Goal: Task Accomplishment & Management: Complete application form

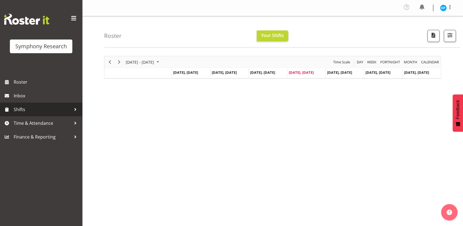
click at [22, 115] on link "Shifts" at bounding box center [41, 109] width 82 height 14
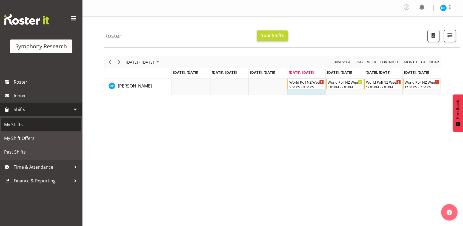
click at [22, 127] on span "My Shifts" at bounding box center [41, 124] width 74 height 8
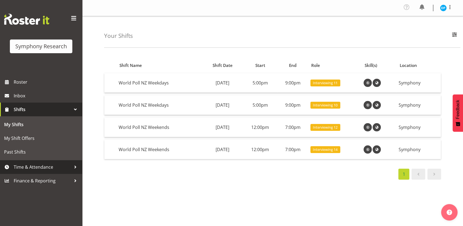
click at [45, 169] on span "Time & Attendance" at bounding box center [43, 167] width 58 height 8
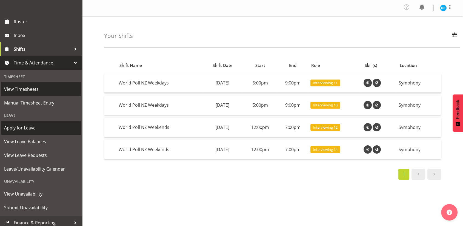
scroll to position [64, 0]
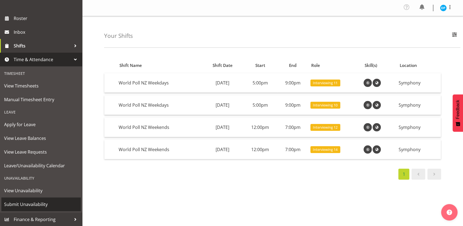
click at [29, 203] on span "Submit Unavailability" at bounding box center [41, 204] width 74 height 8
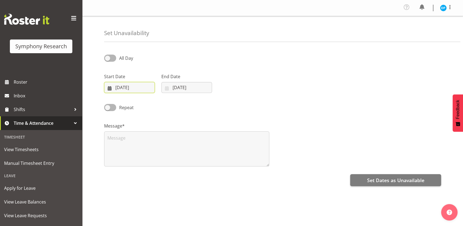
click at [109, 89] on input "[DATE]" at bounding box center [129, 87] width 51 height 11
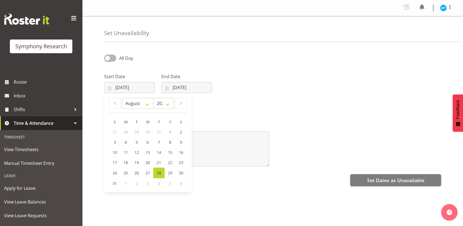
click at [124, 183] on div "1" at bounding box center [125, 183] width 11 height 10
click at [125, 183] on span "1" at bounding box center [126, 183] width 2 height 5
click at [161, 171] on span "28" at bounding box center [159, 172] width 4 height 5
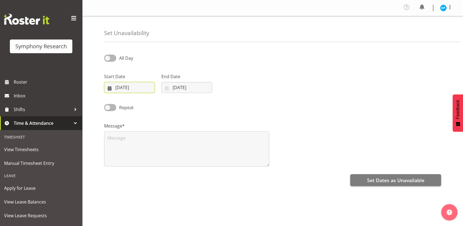
click at [117, 90] on input "[DATE]" at bounding box center [129, 87] width 51 height 11
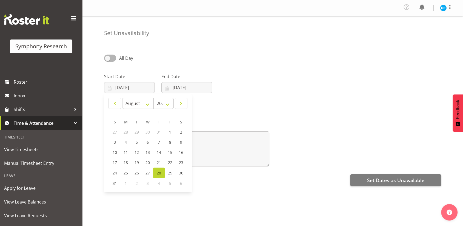
click at [126, 184] on span "1" at bounding box center [126, 183] width 2 height 5
click at [177, 90] on input "[DATE]" at bounding box center [186, 87] width 51 height 11
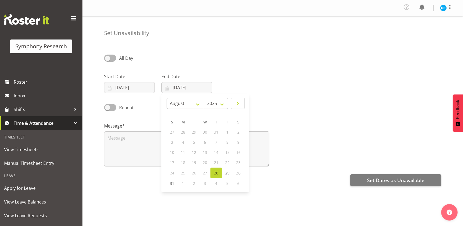
click at [217, 183] on span "4" at bounding box center [216, 183] width 2 height 5
click at [217, 174] on span "28" at bounding box center [216, 172] width 4 height 5
click at [110, 88] on input "[DATE]" at bounding box center [129, 87] width 51 height 11
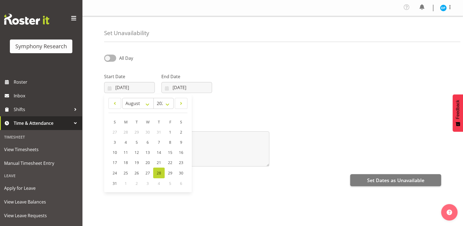
click at [125, 185] on span "1" at bounding box center [126, 183] width 2 height 5
click at [206, 61] on div "All Day" at bounding box center [273, 56] width 344 height 19
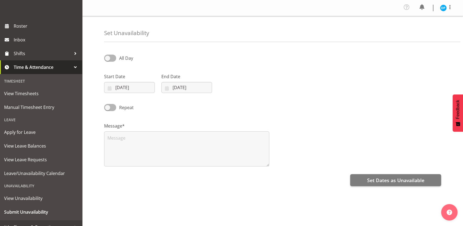
scroll to position [56, 0]
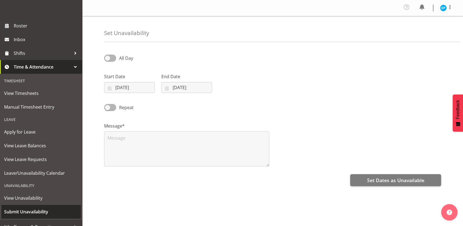
click at [24, 212] on span "Submit Unavailability" at bounding box center [41, 211] width 74 height 8
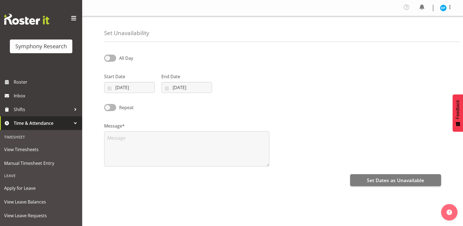
select select "7"
select select "2025"
click at [114, 88] on input "28/08/2025" at bounding box center [129, 87] width 51 height 11
click at [125, 182] on span "1" at bounding box center [126, 183] width 2 height 5
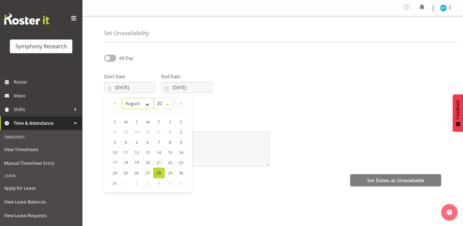
click at [147, 104] on select "January February March April May June July August September October November De…" at bounding box center [138, 103] width 32 height 11
select select "8"
click at [122, 98] on select "January February March April May June July August September October November De…" at bounding box center [138, 103] width 32 height 11
click at [126, 131] on span "1" at bounding box center [126, 131] width 2 height 5
type input "01/09/2025"
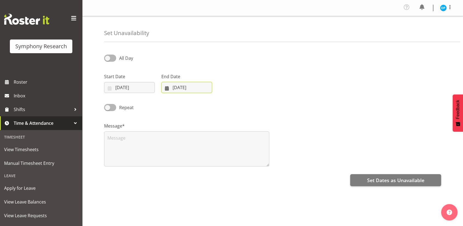
click at [167, 87] on input "28/08/2025" at bounding box center [186, 87] width 51 height 11
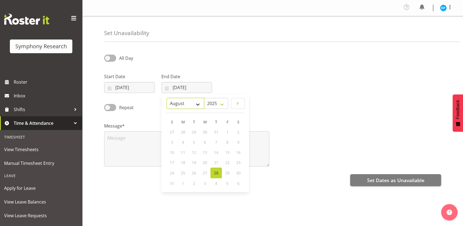
click at [199, 101] on select "January February March April May June July August September October November De…" at bounding box center [186, 103] width 38 height 11
select select "8"
click at [167, 98] on select "January February March April May June July August September October November De…" at bounding box center [186, 103] width 38 height 11
click at [217, 133] on link "4" at bounding box center [216, 132] width 11 height 10
type input "04/09/2025"
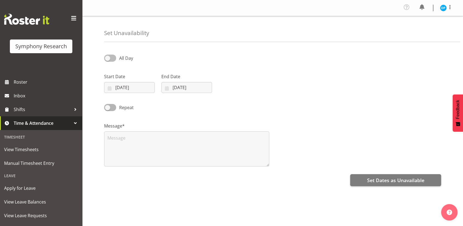
click at [112, 57] on span at bounding box center [110, 58] width 12 height 7
click at [108, 57] on input "All Day" at bounding box center [106, 58] width 4 height 4
checkbox input "true"
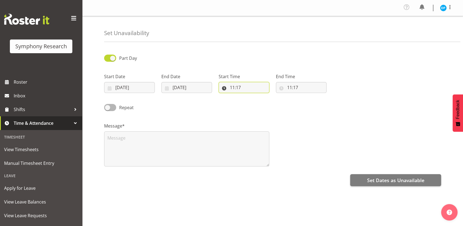
click at [233, 87] on input "11:17" at bounding box center [244, 87] width 51 height 11
click at [254, 104] on select "00 01 02 03 04 05 06 07 08 09 10 11 12 13 14 15 16 17 18 19 20 21 22 23" at bounding box center [256, 101] width 12 height 11
select select "9"
click at [250, 96] on select "00 01 02 03 04 05 06 07 08 09 10 11 12 13 14 15 16 17 18 19 20 21 22 23" at bounding box center [256, 101] width 12 height 11
type input "09:17"
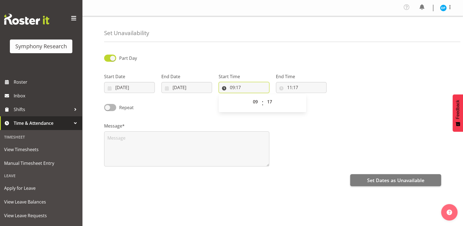
click at [239, 88] on input "09:17" at bounding box center [244, 87] width 51 height 11
click at [273, 103] on select "00 01 02 03 04 05 06 07 08 09 10 11 12 13 14 15 16 17 18 19 20 21 22 23 24 25 2…" at bounding box center [270, 101] width 12 height 11
select select "0"
click at [264, 96] on select "00 01 02 03 04 05 06 07 08 09 10 11 12 13 14 15 16 17 18 19 20 21 22 23 24 25 2…" at bounding box center [270, 101] width 12 height 11
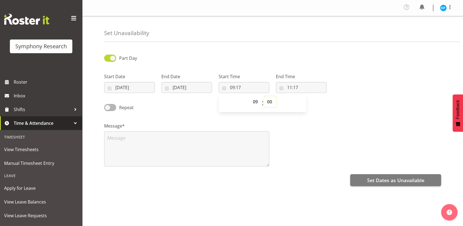
type input "09:00"
click at [289, 87] on input "11:17" at bounding box center [301, 87] width 51 height 11
click at [312, 102] on select "00 01 02 03 04 05 06 07 08 09 10 11 12 13 14 15 16 17 18 19 20 21 22 23" at bounding box center [313, 101] width 12 height 11
select select "16"
click at [307, 96] on select "00 01 02 03 04 05 06 07 08 09 10 11 12 13 14 15 16 17 18 19 20 21 22 23" at bounding box center [313, 101] width 12 height 11
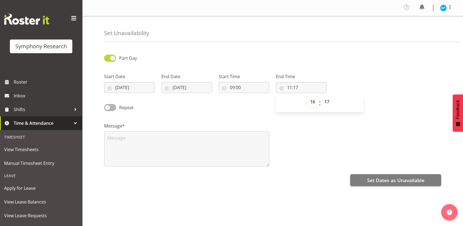
type input "16:17"
click at [297, 87] on input "16:17" at bounding box center [301, 87] width 51 height 11
click at [329, 102] on select "00 01 02 03 04 05 06 07 08 09 10 11 12 13 14 15 16 17 18 19 20 21 22 23 24 25 2…" at bounding box center [327, 101] width 12 height 11
select select "30"
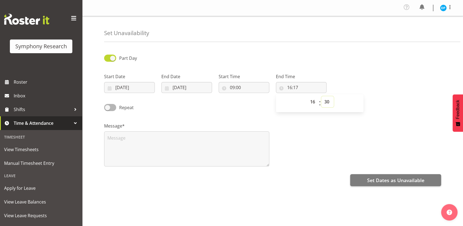
click at [321, 96] on select "00 01 02 03 04 05 06 07 08 09 10 11 12 13 14 15 16 17 18 19 20 21 22 23 24 25 2…" at bounding box center [327, 101] width 12 height 11
type input "16:30"
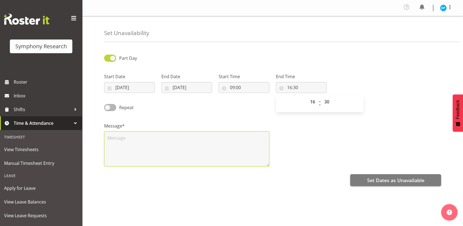
click at [116, 140] on textarea at bounding box center [186, 148] width 165 height 35
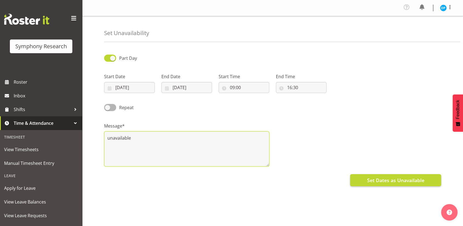
type textarea "unavailable"
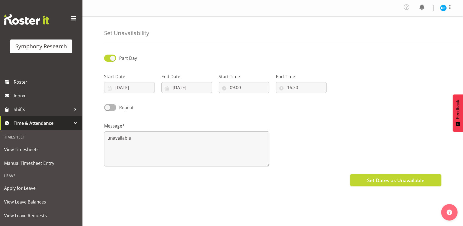
click at [379, 180] on span "Set Dates as Unavailable" at bounding box center [395, 179] width 57 height 7
